Goal: Task Accomplishment & Management: Manage account settings

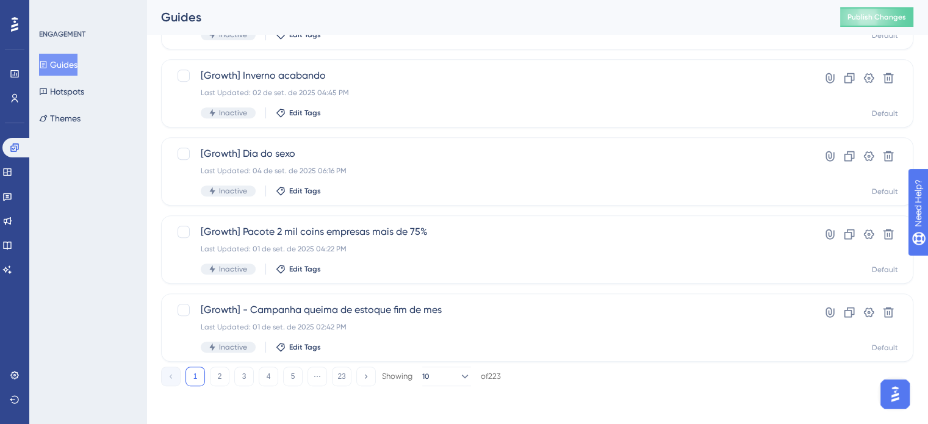
scroll to position [522, 0]
click at [216, 368] on button "2" at bounding box center [220, 376] width 20 height 20
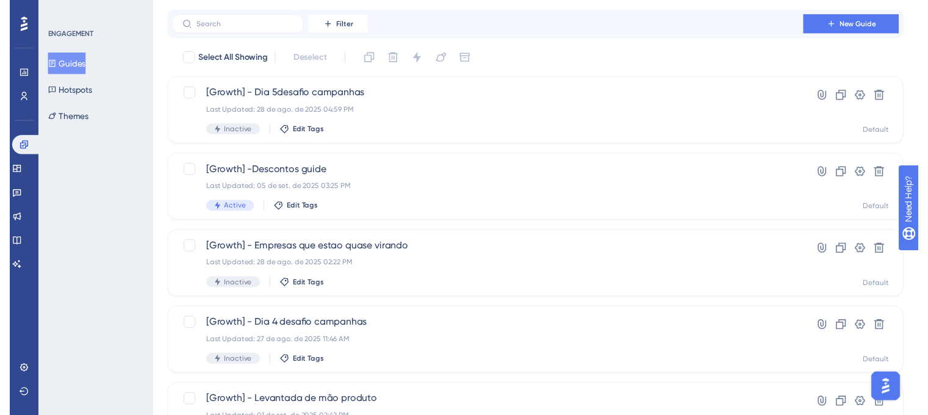
scroll to position [0, 0]
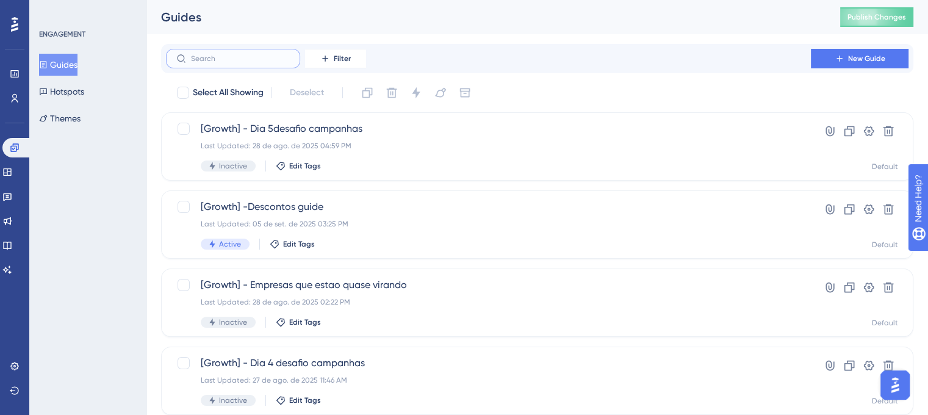
click at [245, 63] on input "text" at bounding box center [240, 58] width 99 height 9
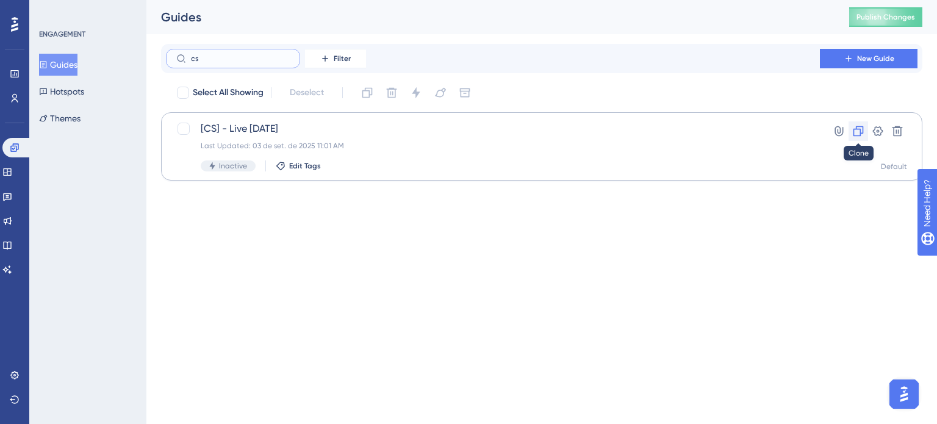
type input "cs"
click at [858, 131] on icon at bounding box center [859, 131] width 12 height 12
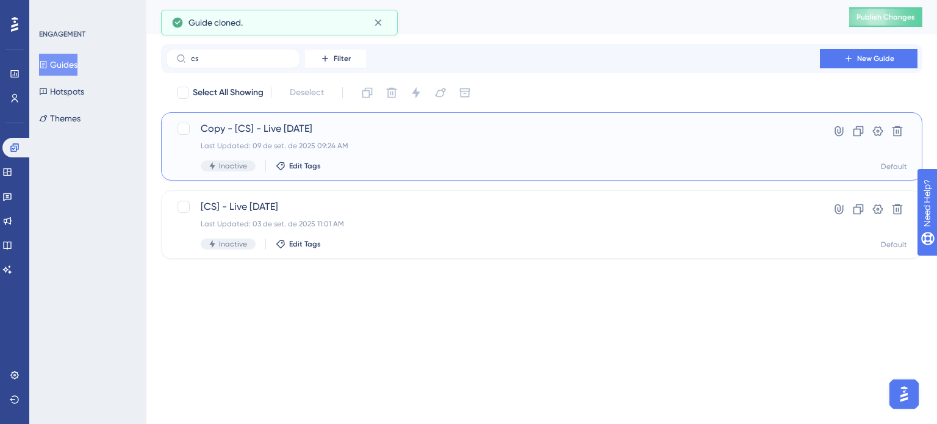
click at [259, 132] on span "Copy - [CS] - Live [DATE]" at bounding box center [493, 128] width 585 height 15
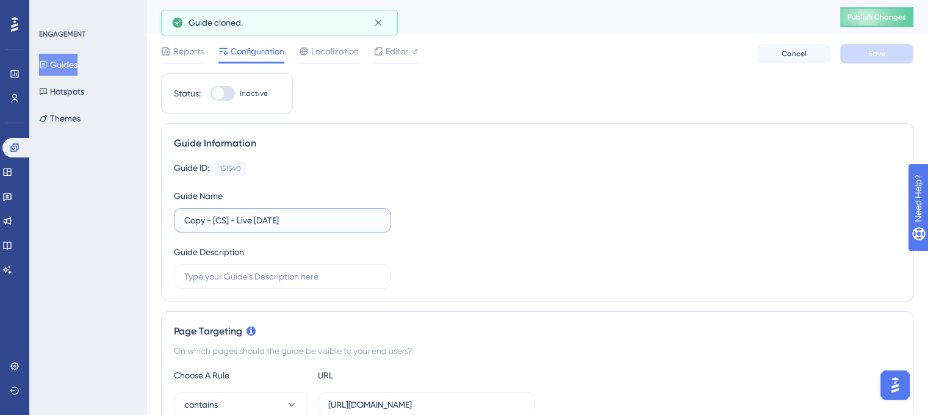
click at [212, 214] on input "Copy - [CS] - Live [DATE]" at bounding box center [282, 220] width 197 height 13
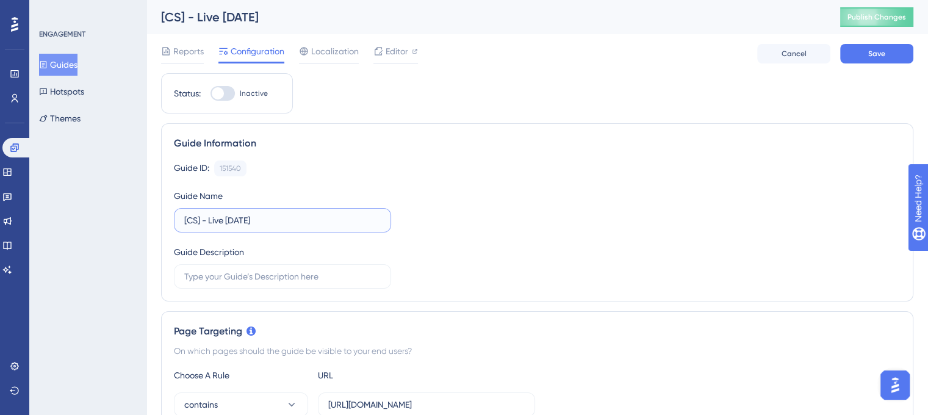
click at [235, 223] on input "[CS] - Live [DATE]" at bounding box center [282, 220] width 197 height 13
click at [233, 214] on input "[CS] - Live [DATE]" at bounding box center [282, 220] width 197 height 13
type input "[CS] - Live [DATE]"
click at [857, 54] on button "Save" at bounding box center [876, 54] width 73 height 20
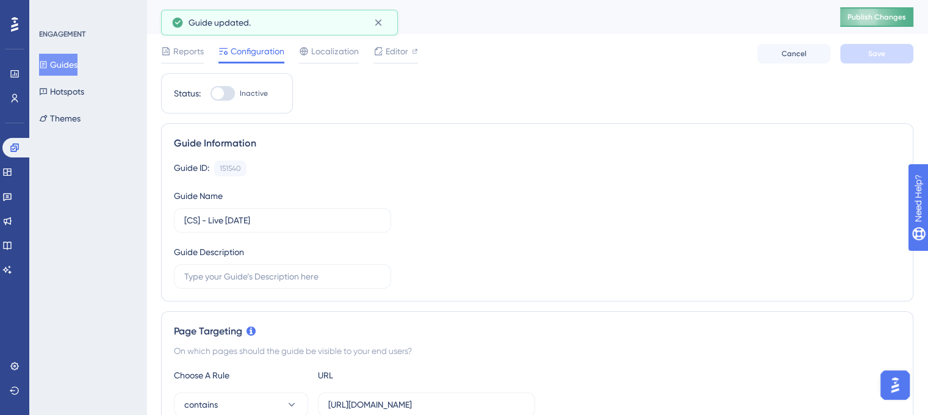
click at [900, 19] on span "Publish Changes" at bounding box center [877, 17] width 59 height 10
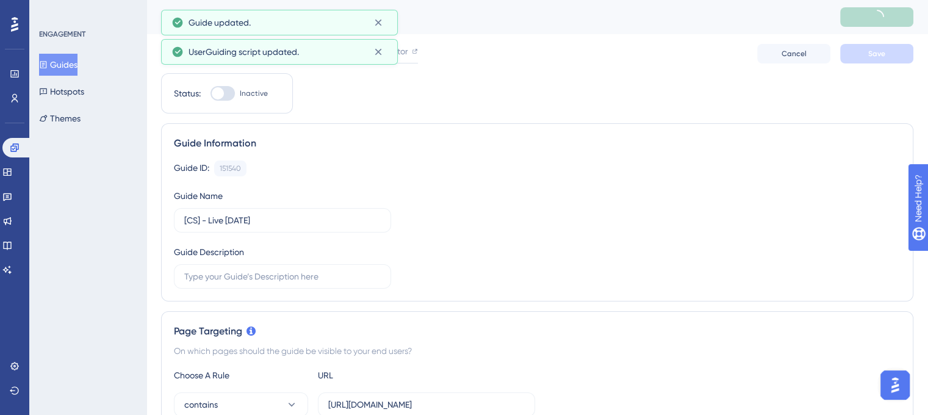
click at [402, 38] on div "Reports Configuration Localization Editor Cancel Save" at bounding box center [537, 53] width 752 height 39
click at [399, 48] on span "Editor" at bounding box center [397, 51] width 23 height 15
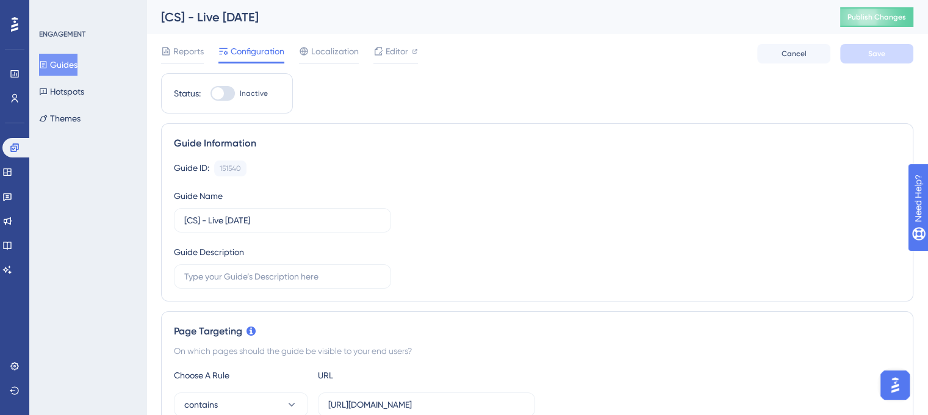
click at [231, 91] on div at bounding box center [223, 93] width 24 height 15
click at [211, 93] on input "Inactive" at bounding box center [210, 93] width 1 height 1
checkbox input "true"
click at [896, 55] on button "Save" at bounding box center [876, 54] width 73 height 20
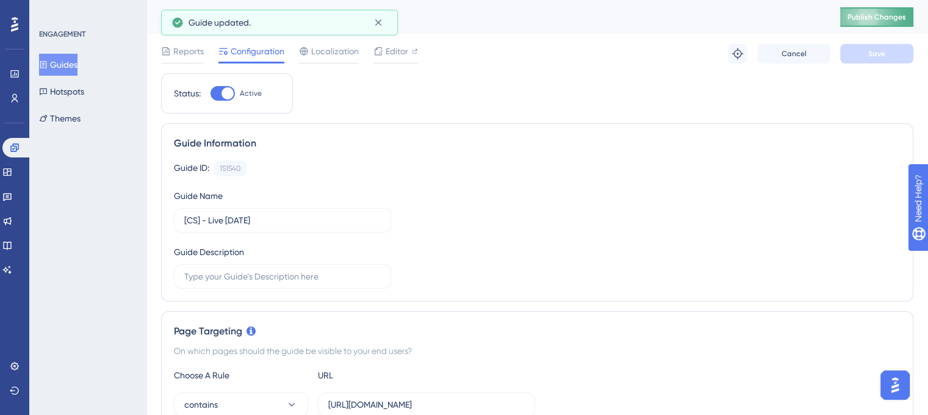
click at [893, 20] on button "Publish Changes" at bounding box center [876, 17] width 73 height 20
